Goal: Information Seeking & Learning: Learn about a topic

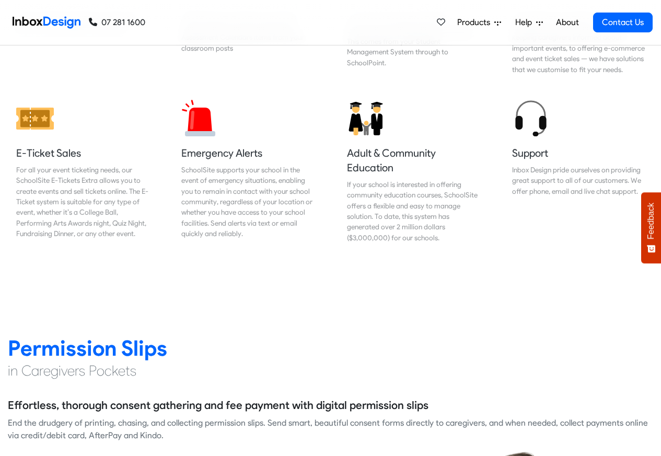
scroll to position [1255, 0]
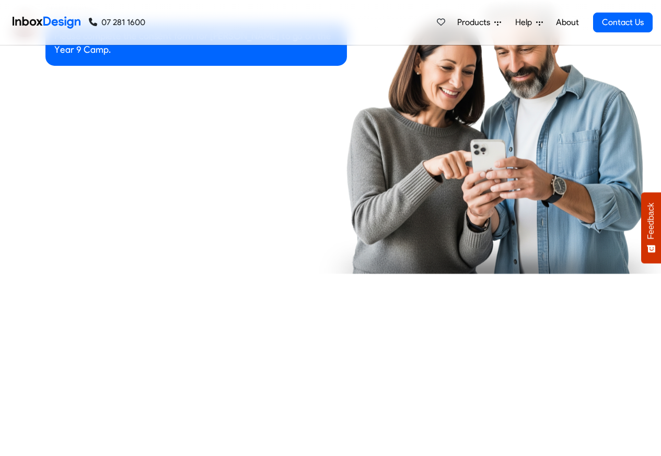
checkbox input "true"
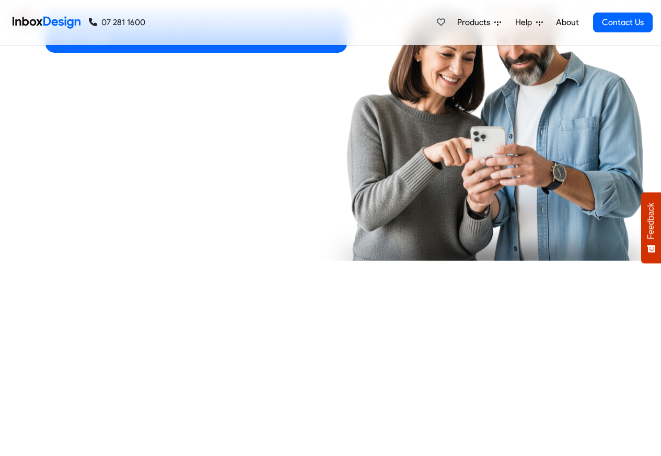
checkbox input "true"
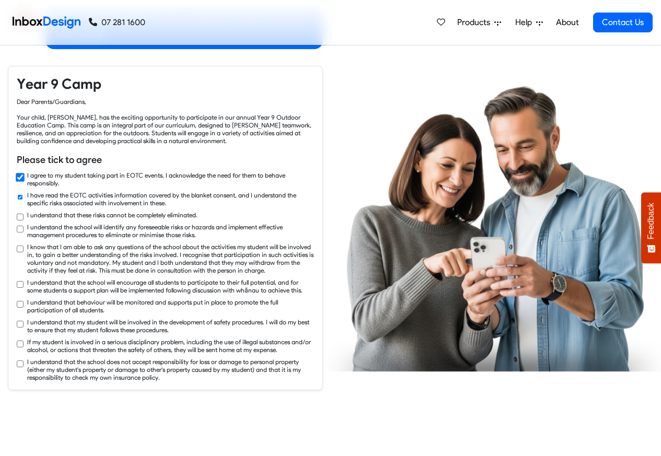
checkbox input "true"
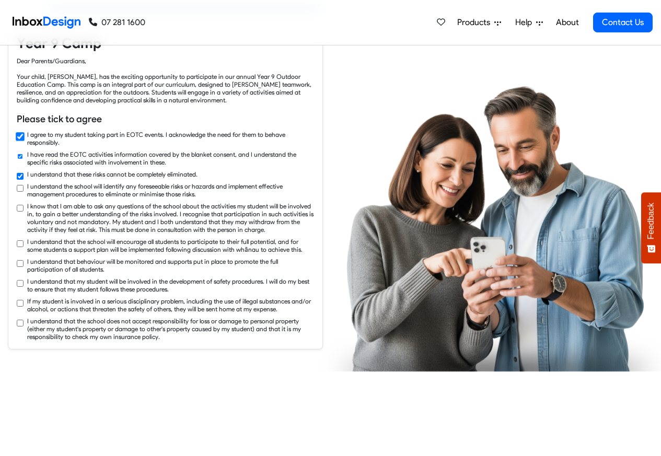
checkbox input "true"
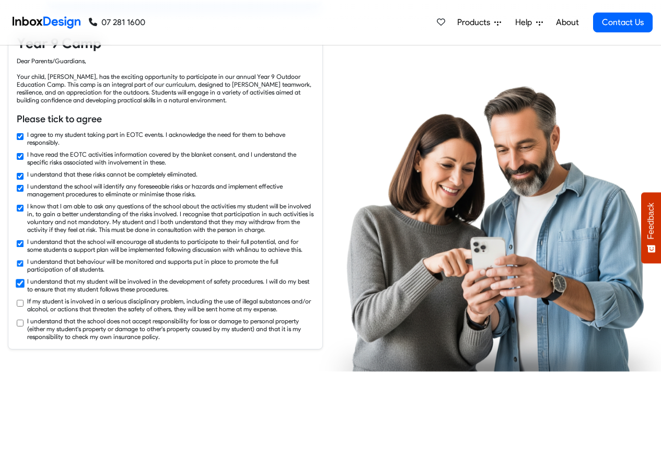
checkbox input "true"
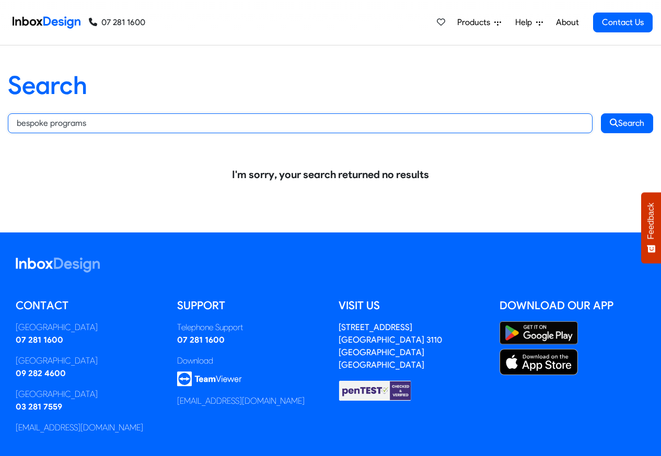
click at [93, 124] on input "bespoke programs" at bounding box center [300, 123] width 585 height 20
paste input "text"
type input "bespoke"
click at [601, 113] on button "Search" at bounding box center [627, 123] width 52 height 20
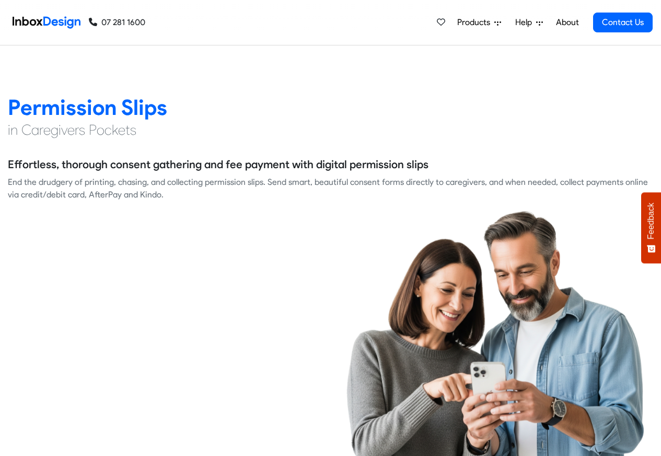
scroll to position [1443, 0]
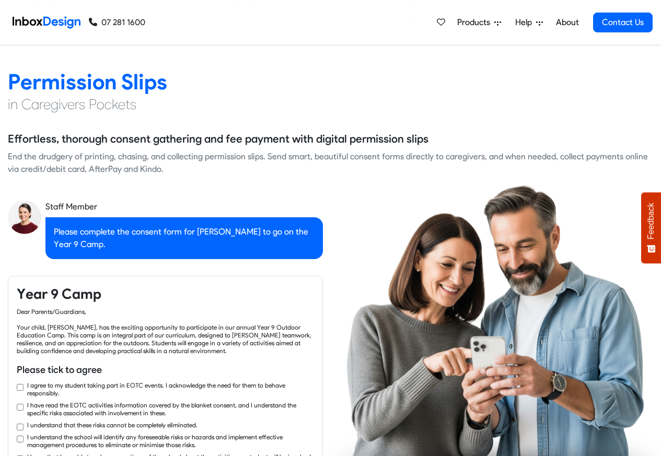
checkbox input "true"
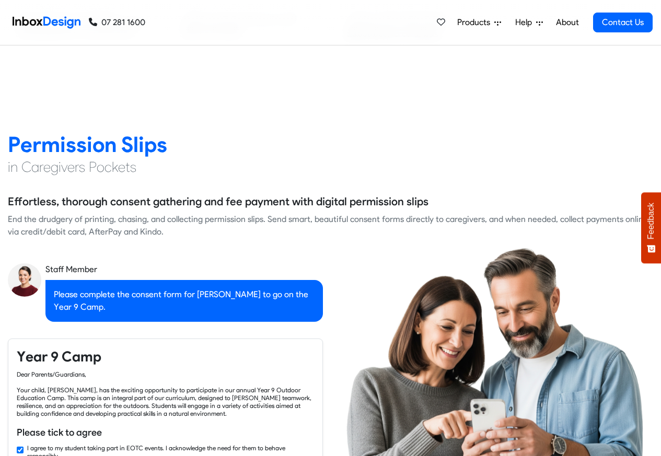
checkbox input "false"
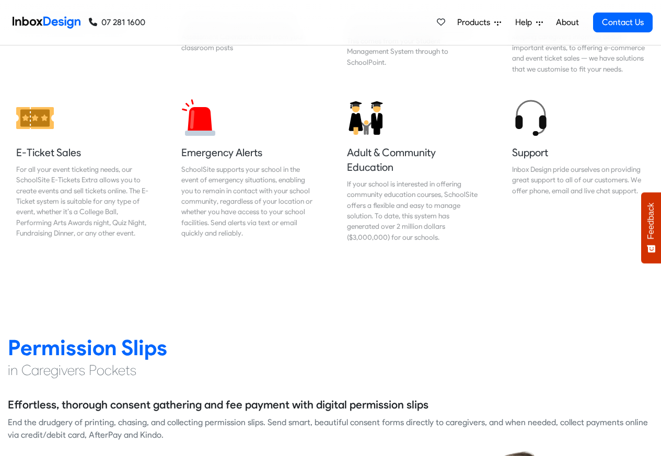
checkbox input "false"
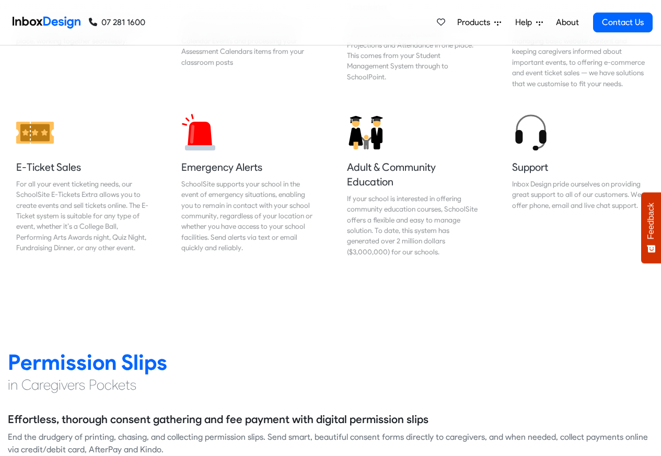
checkbox input "false"
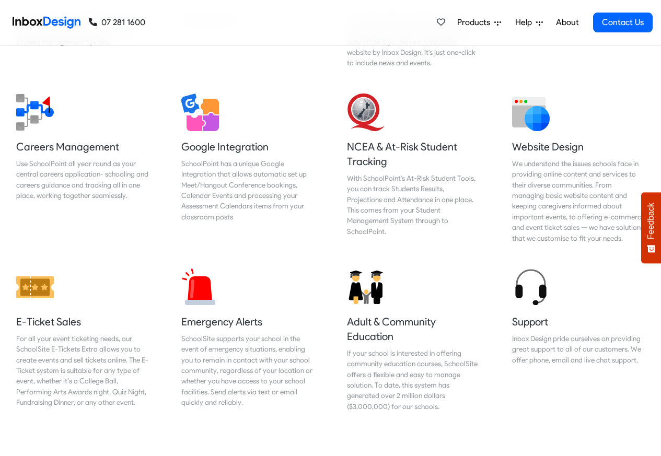
checkbox input "false"
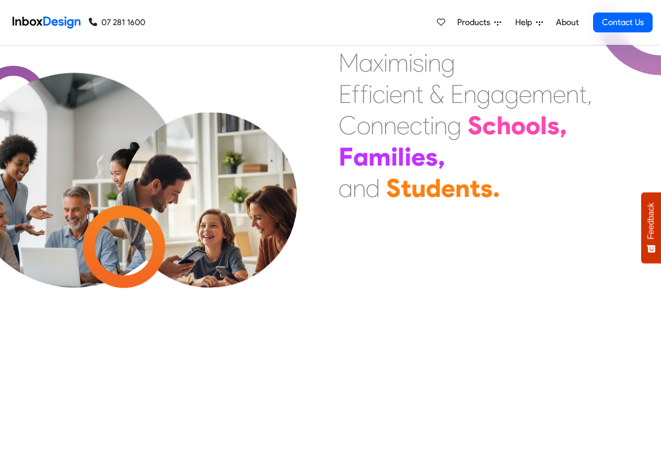
checkbox input "true"
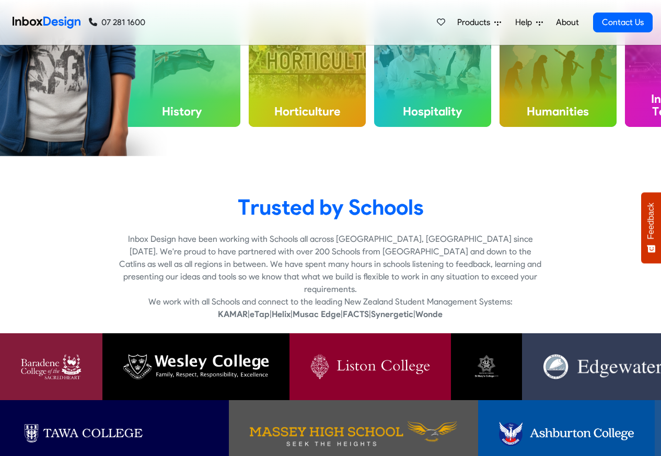
checkbox input "true"
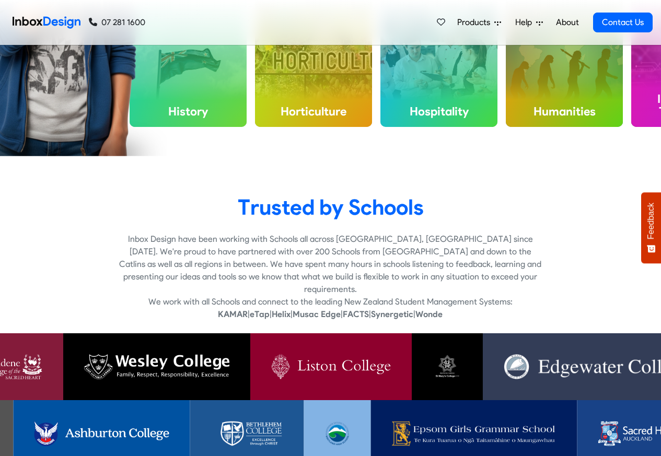
checkbox input "true"
checkbox input "false"
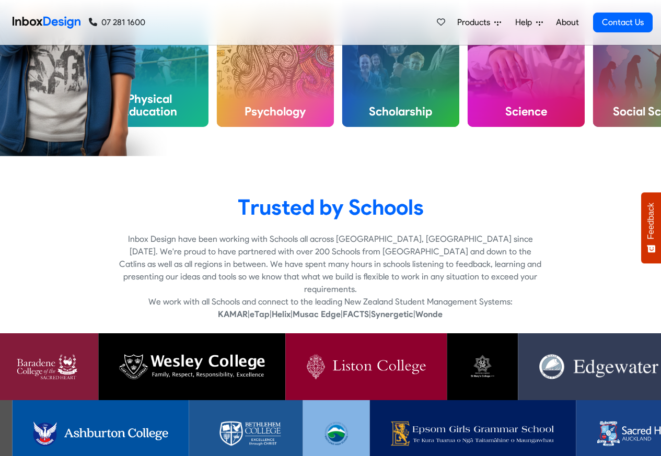
scroll to position [424, 0]
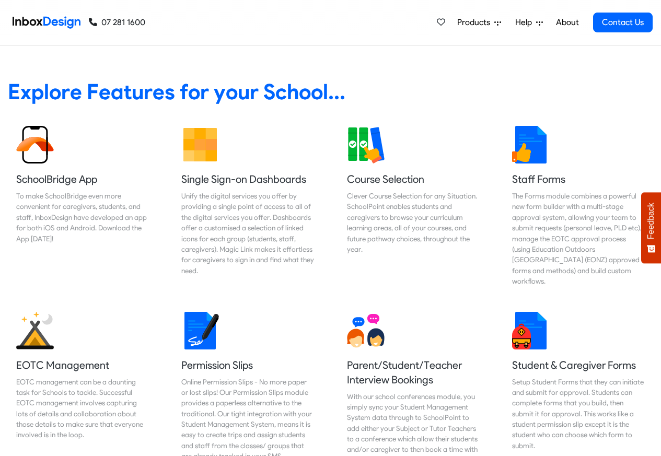
checkbox input "false"
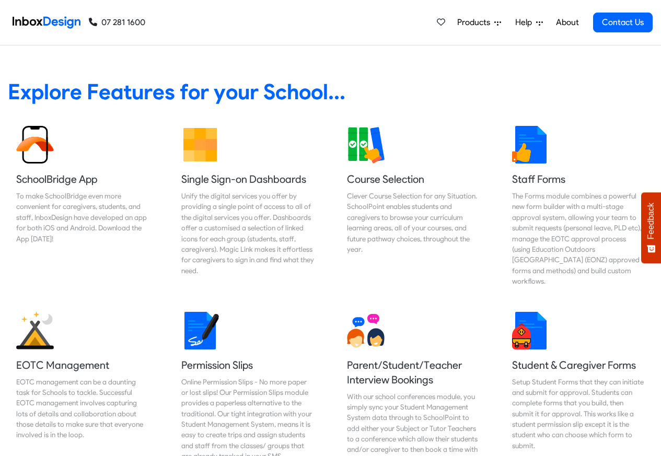
checkbox input "false"
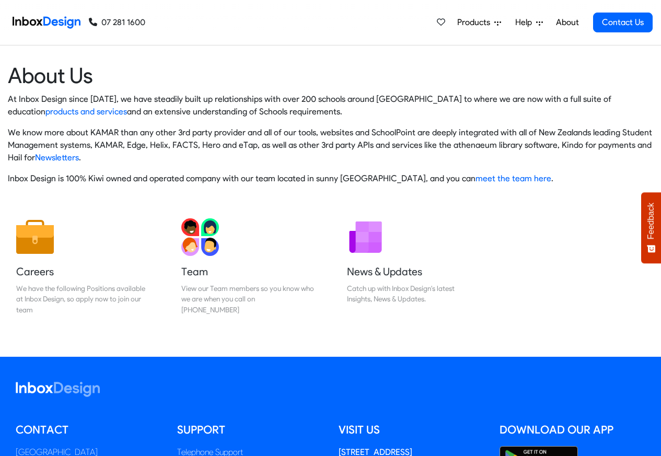
click at [474, 21] on span "Products" at bounding box center [476, 22] width 37 height 13
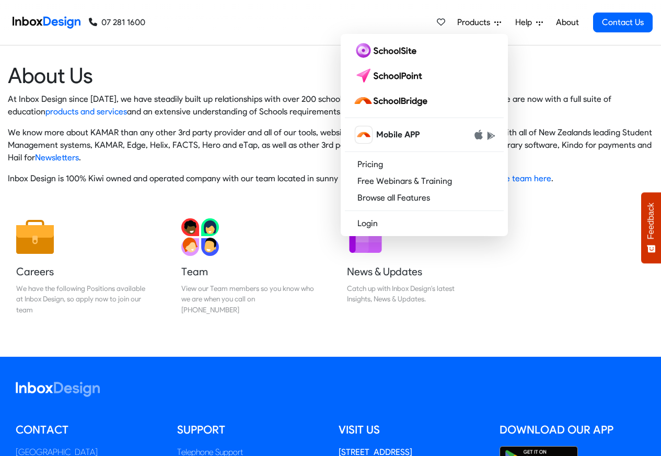
click at [377, 31] on div "Products Mobile APP Pricing Free Webinars & Training Browse all Features Login …" at bounding box center [399, 22] width 508 height 45
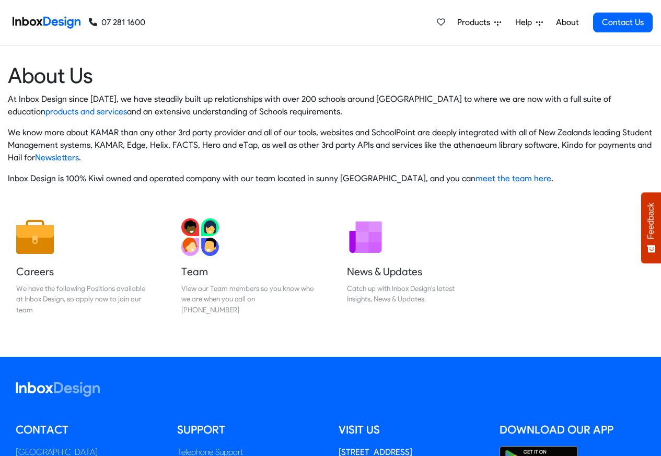
click at [469, 22] on span "Products" at bounding box center [476, 22] width 37 height 13
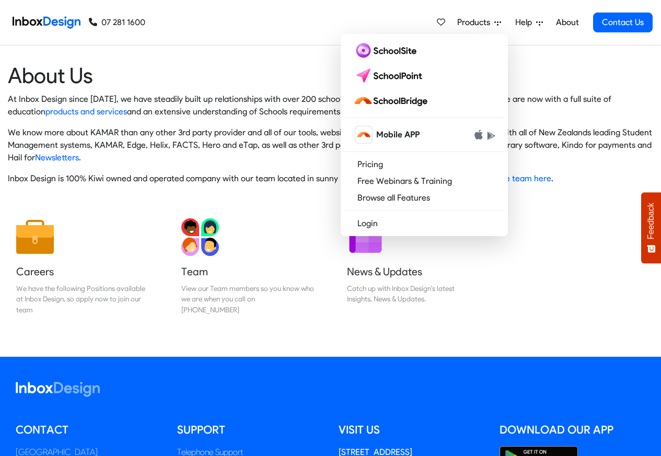
click at [373, 31] on div "Products Mobile APP Pricing Free Webinars & Training Browse all Features Login …" at bounding box center [399, 22] width 508 height 45
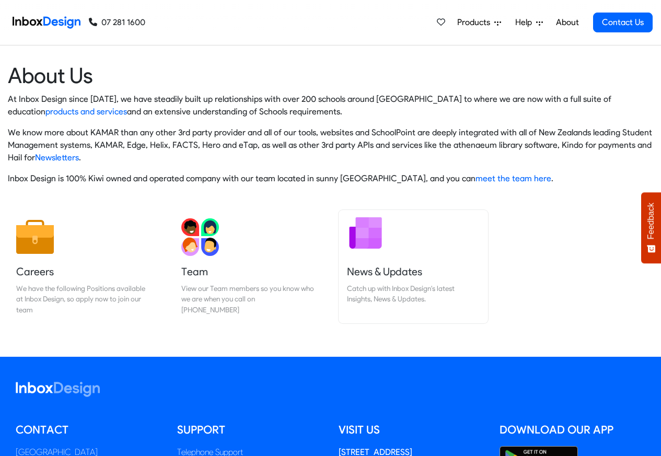
click at [389, 271] on h5 "News & Updates" at bounding box center [413, 272] width 133 height 15
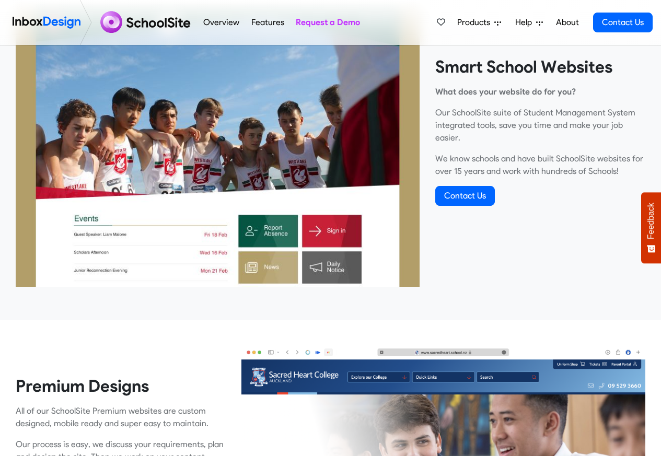
scroll to position [376, 0]
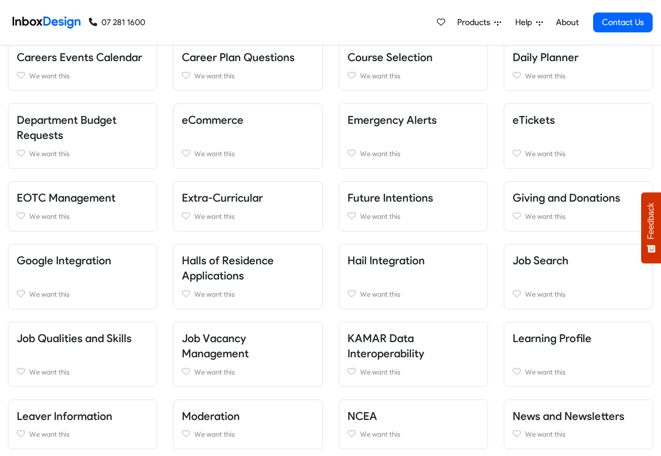
scroll to position [439, 0]
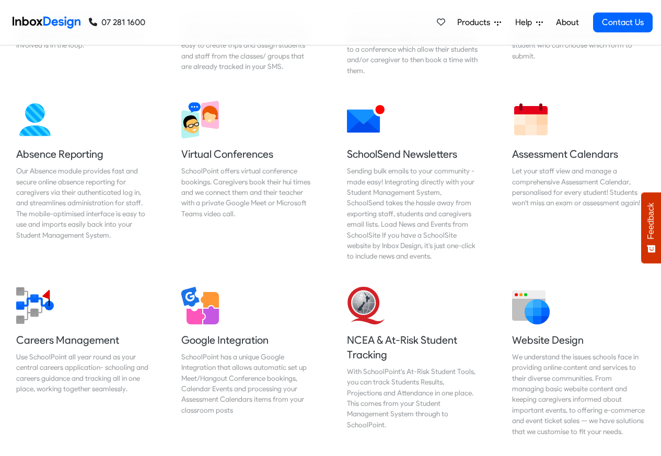
scroll to position [816, 0]
